Goal: Information Seeking & Learning: Learn about a topic

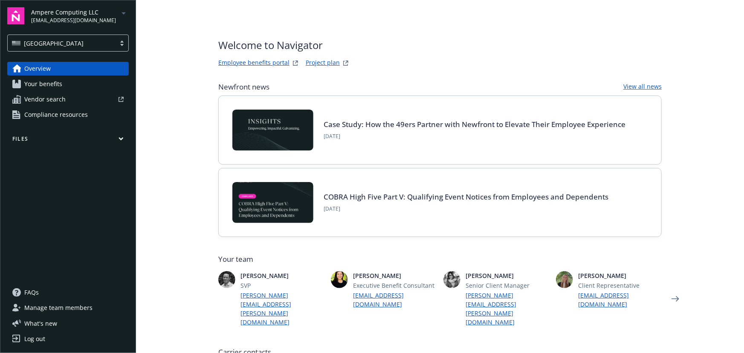
click at [119, 38] on div "[GEOGRAPHIC_DATA]" at bounding box center [68, 43] width 122 height 17
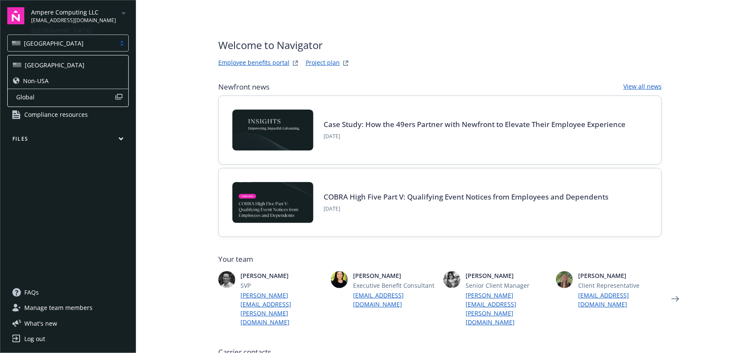
click at [121, 19] on div "Ampere Computing LLC [EMAIL_ADDRESS][DOMAIN_NAME]" at bounding box center [80, 16] width 98 height 17
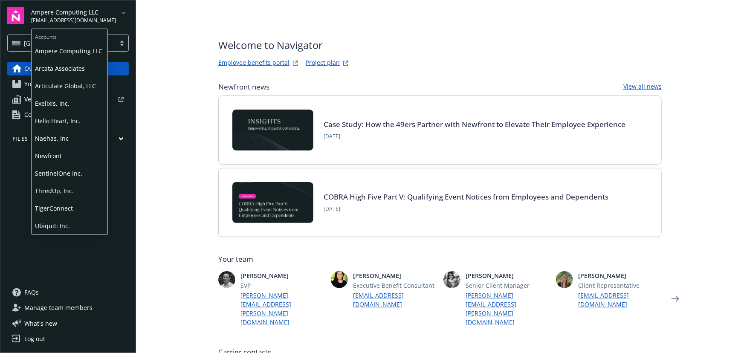
click at [74, 84] on span "Articulate Global, LLC" at bounding box center [69, 85] width 69 height 17
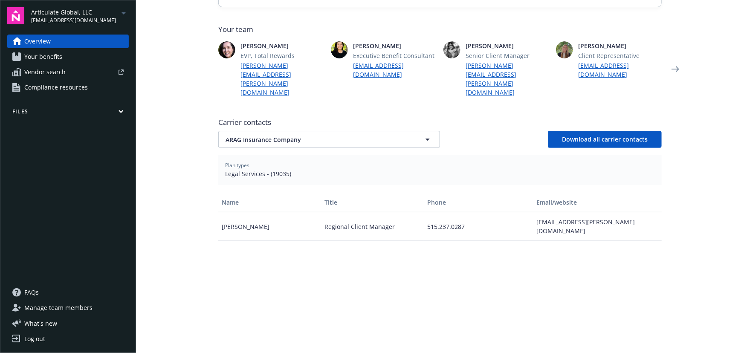
scroll to position [232, 0]
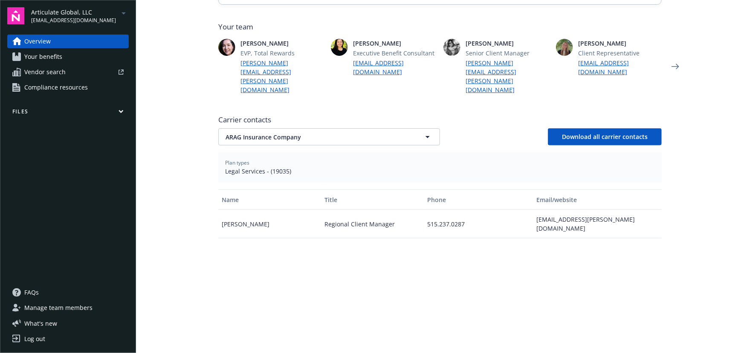
drag, startPoint x: 281, startPoint y: 141, endPoint x: 281, endPoint y: 128, distance: 12.4
click at [281, 152] on div "Plan types Legal Services - (19035)" at bounding box center [440, 167] width 444 height 30
click at [281, 128] on button "ARAG Insurance Company" at bounding box center [329, 136] width 222 height 17
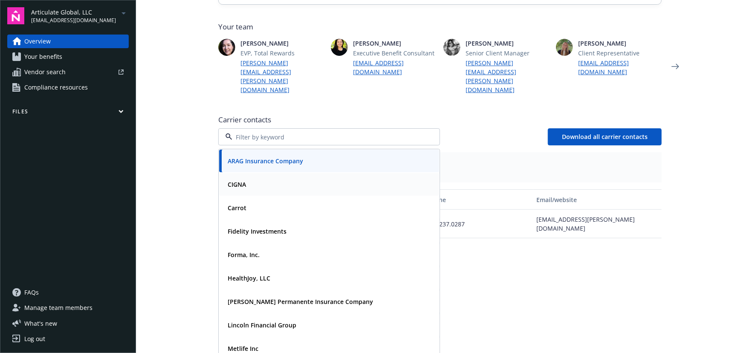
click at [276, 178] on div "CIGNA" at bounding box center [329, 184] width 210 height 12
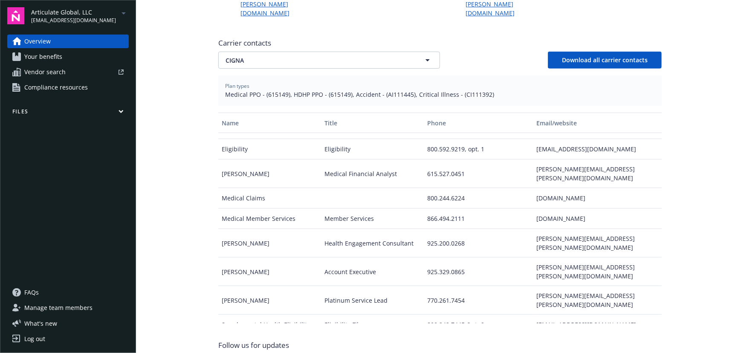
scroll to position [271, 0]
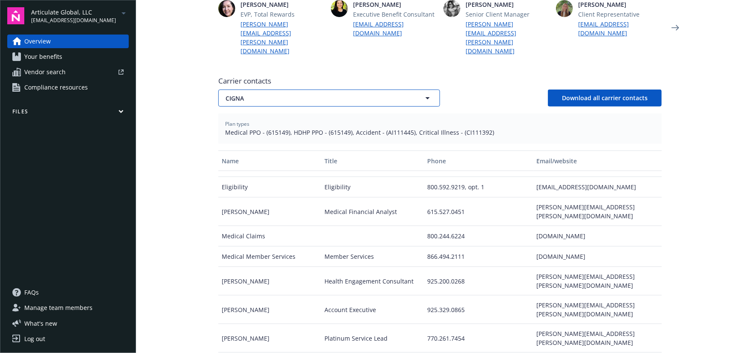
click at [292, 94] on span "CIGNA" at bounding box center [314, 98] width 177 height 9
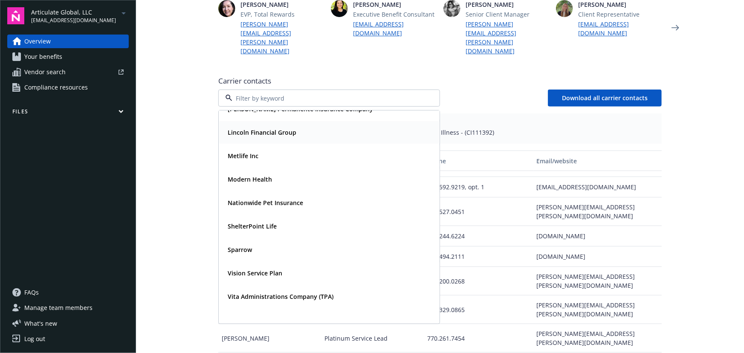
scroll to position [155, 0]
click at [261, 268] on strong "Vision Service Plan" at bounding box center [255, 272] width 55 height 8
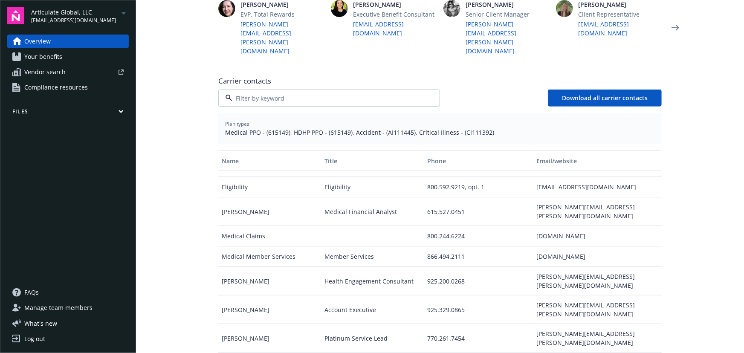
scroll to position [0, 0]
